Goal: Navigation & Orientation: Find specific page/section

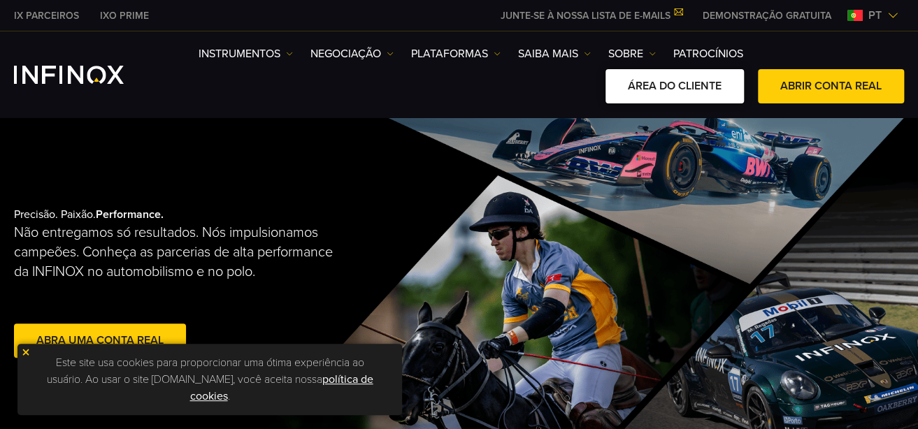
click at [705, 85] on link "ÁREA DO CLIENTE" at bounding box center [675, 86] width 138 height 34
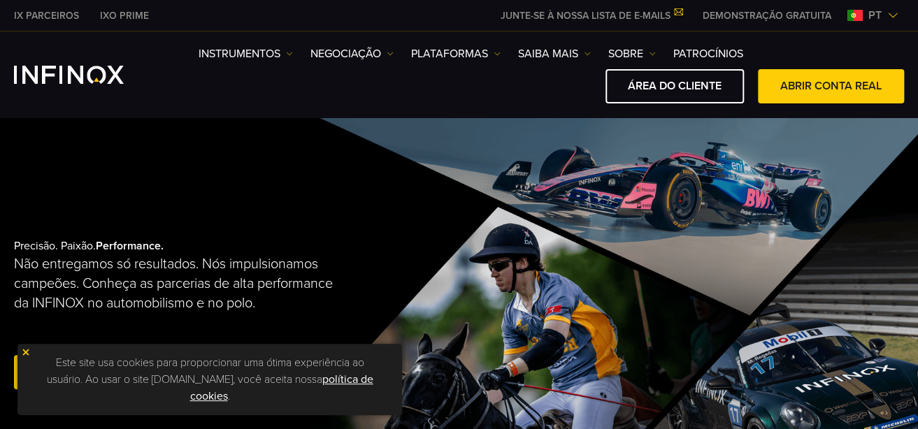
click at [680, 73] on link "ÁREA DO CLIENTE" at bounding box center [675, 86] width 138 height 34
